Goal: Check status: Check status

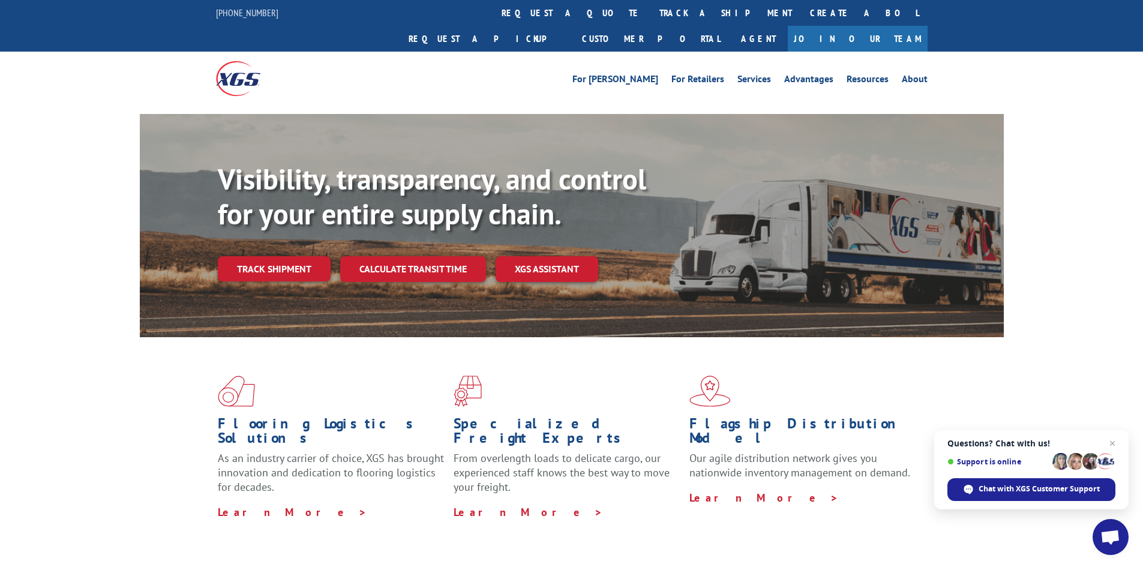
drag, startPoint x: 173, startPoint y: 290, endPoint x: 67, endPoint y: 189, distance: 146.4
click at [67, 189] on div "Visibility, transparency, and control for your entire supply chain. Track shipm…" at bounding box center [571, 237] width 1143 height 247
drag, startPoint x: 67, startPoint y: 189, endPoint x: 68, endPoint y: 128, distance: 60.6
click at [68, 128] on div "Visibility, transparency, and control for your entire supply chain. Track shipm…" at bounding box center [571, 237] width 1143 height 247
click at [298, 256] on link "Track shipment" at bounding box center [274, 268] width 113 height 25
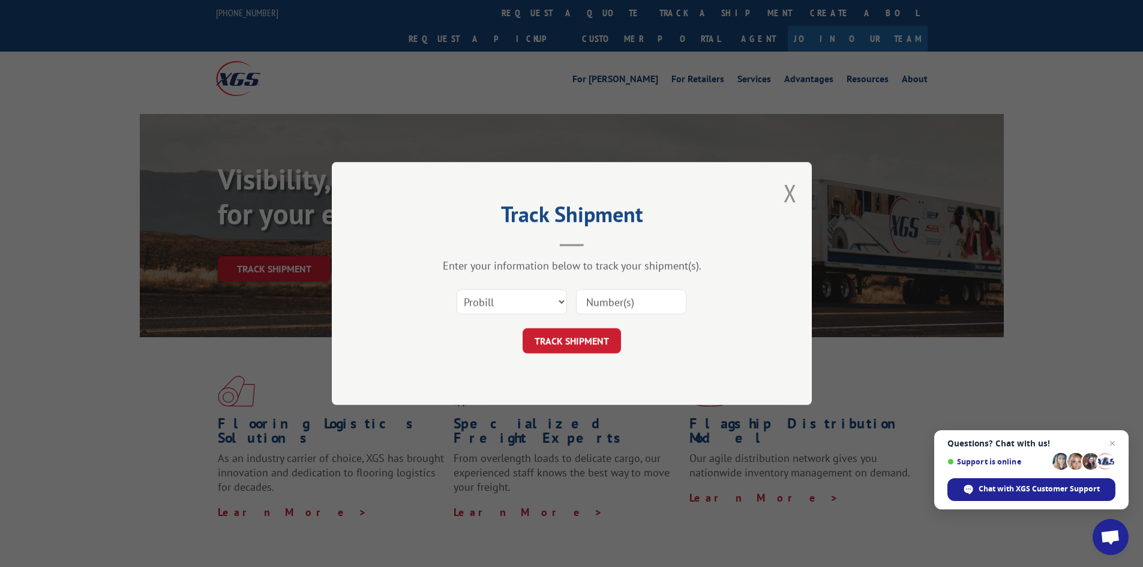
click at [653, 307] on input at bounding box center [631, 301] width 110 height 25
paste input "17156613"
type input "17156613"
click at [617, 340] on button "TRACK SHIPMENT" at bounding box center [571, 340] width 98 height 25
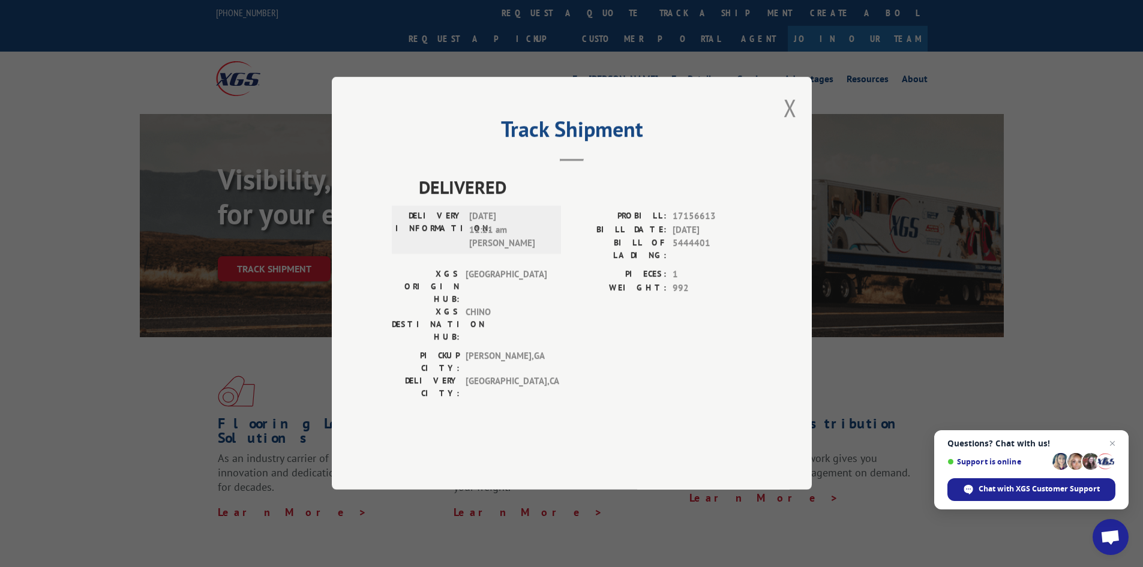
click at [536, 251] on span "[DATE] 11:21 am [PERSON_NAME]" at bounding box center [509, 230] width 81 height 41
click at [531, 251] on span "[DATE] 11:21 am [PERSON_NAME]" at bounding box center [509, 230] width 81 height 41
click at [521, 201] on span "DELIVERED" at bounding box center [585, 187] width 333 height 27
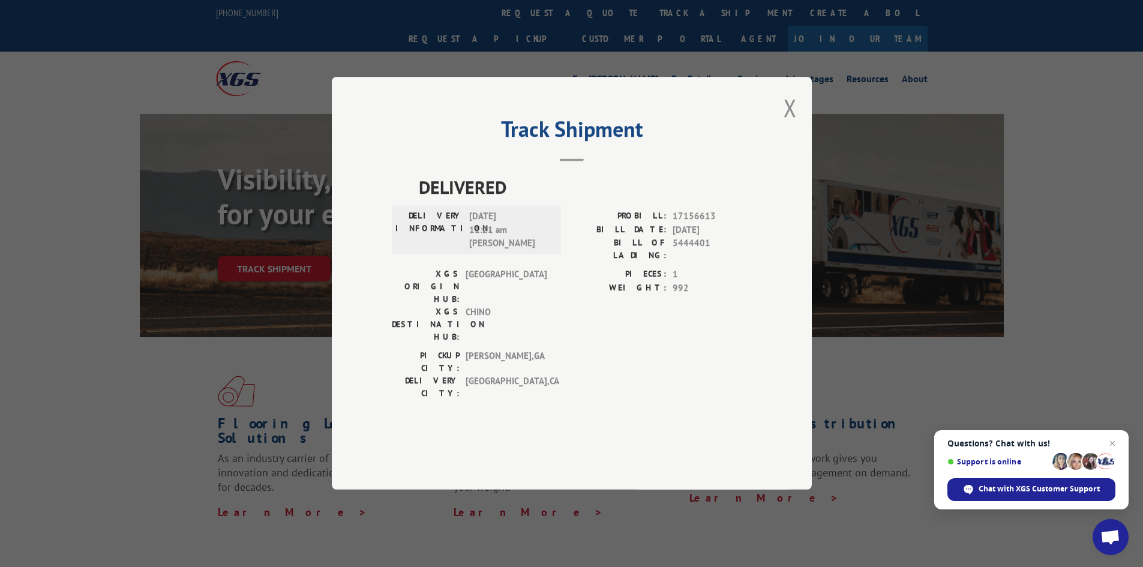
click at [514, 251] on span "[DATE] 11:21 am [PERSON_NAME]" at bounding box center [509, 230] width 81 height 41
click at [559, 201] on span "DELIVERED" at bounding box center [585, 187] width 333 height 27
